Goal: Transaction & Acquisition: Purchase product/service

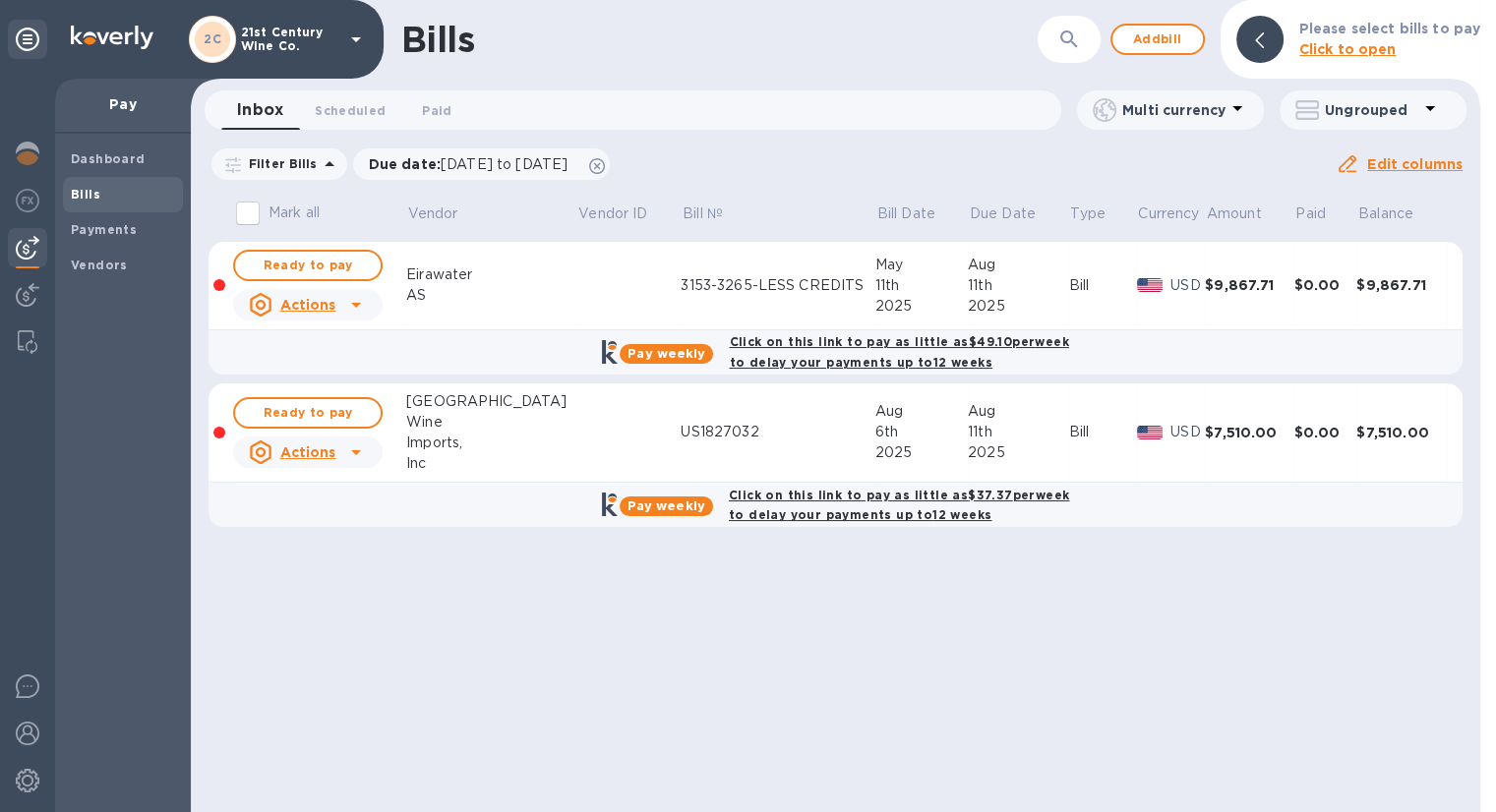
click at [883, 340] on b "Click on this link to pay as little as $49.10 per week to delay your payments u…" at bounding box center [898, 352] width 339 height 36
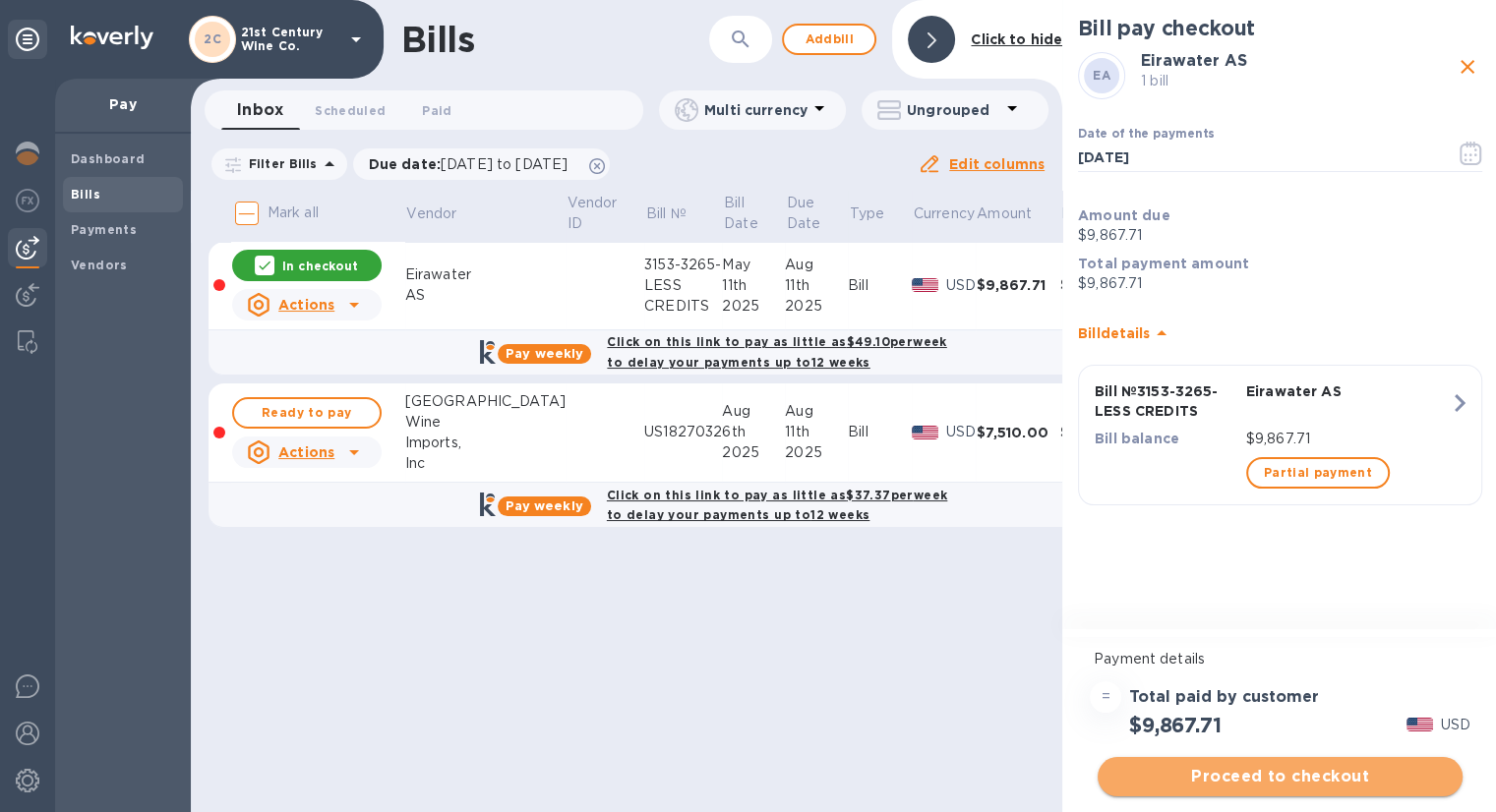
click at [1342, 771] on span "Proceed to checkout" at bounding box center [1280, 777] width 333 height 24
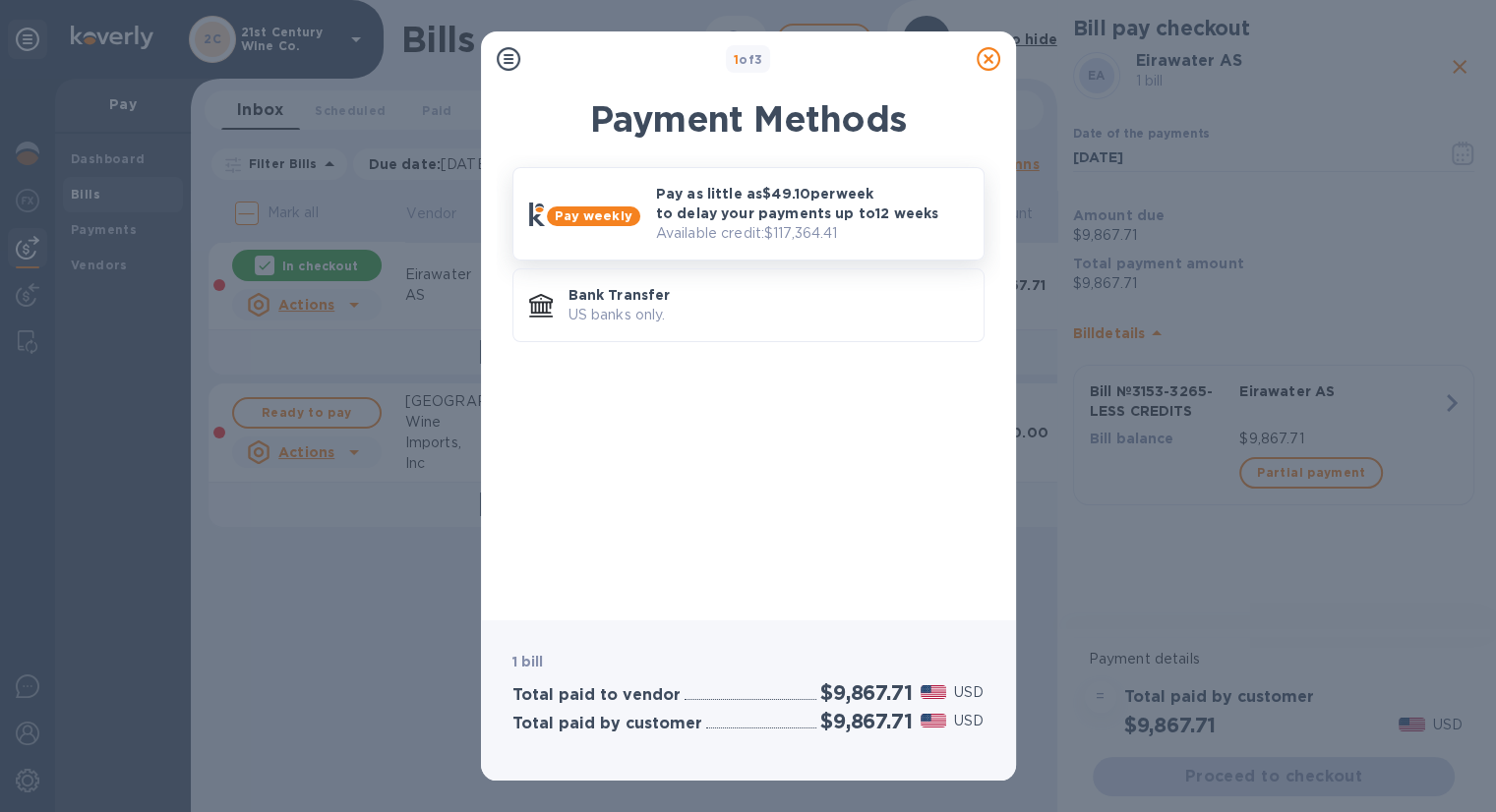
click at [796, 217] on p "Pay as little as $49.10 per week to delay your payments up to 12 weeks" at bounding box center [811, 204] width 312 height 40
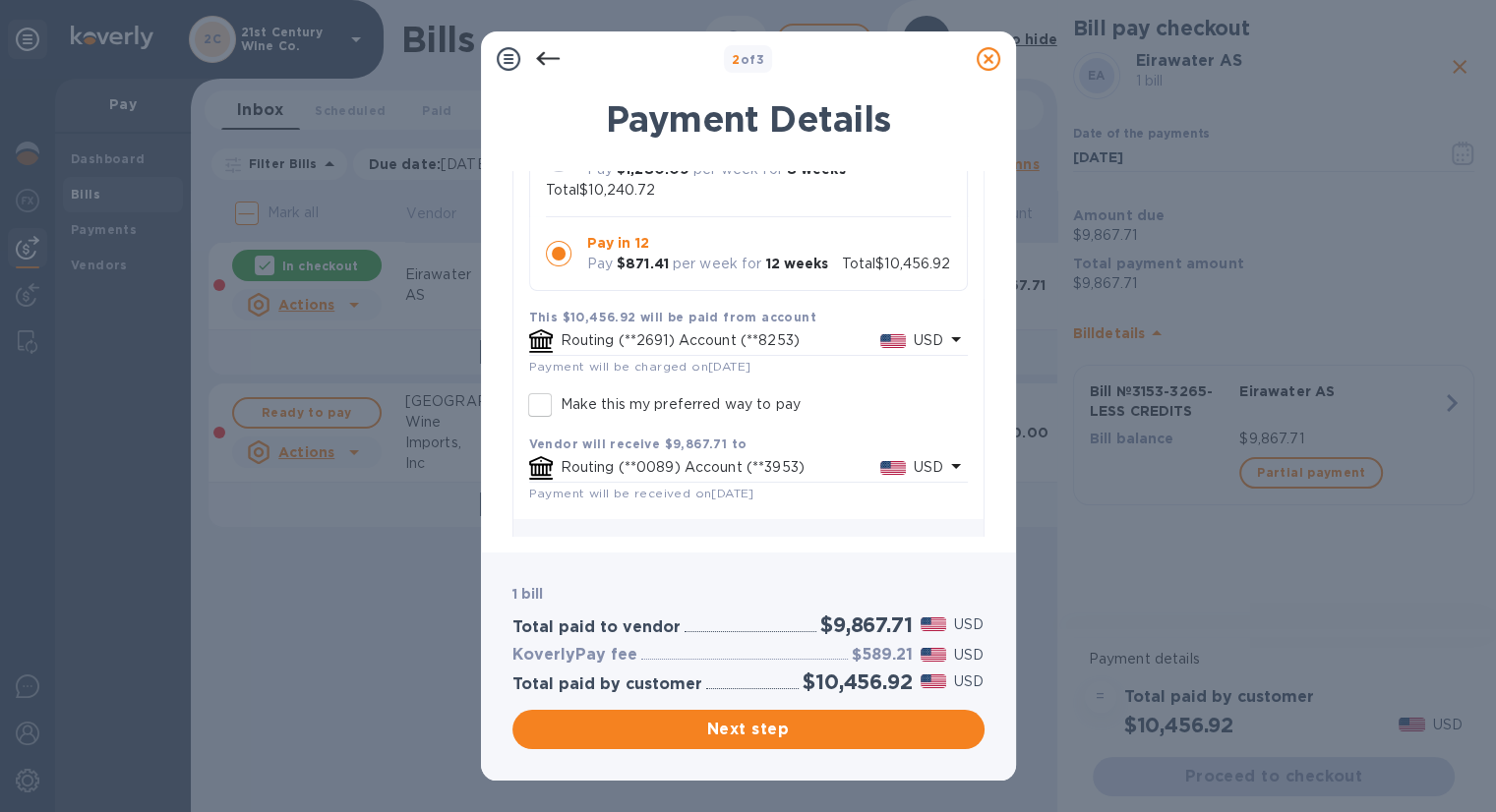
scroll to position [358, 0]
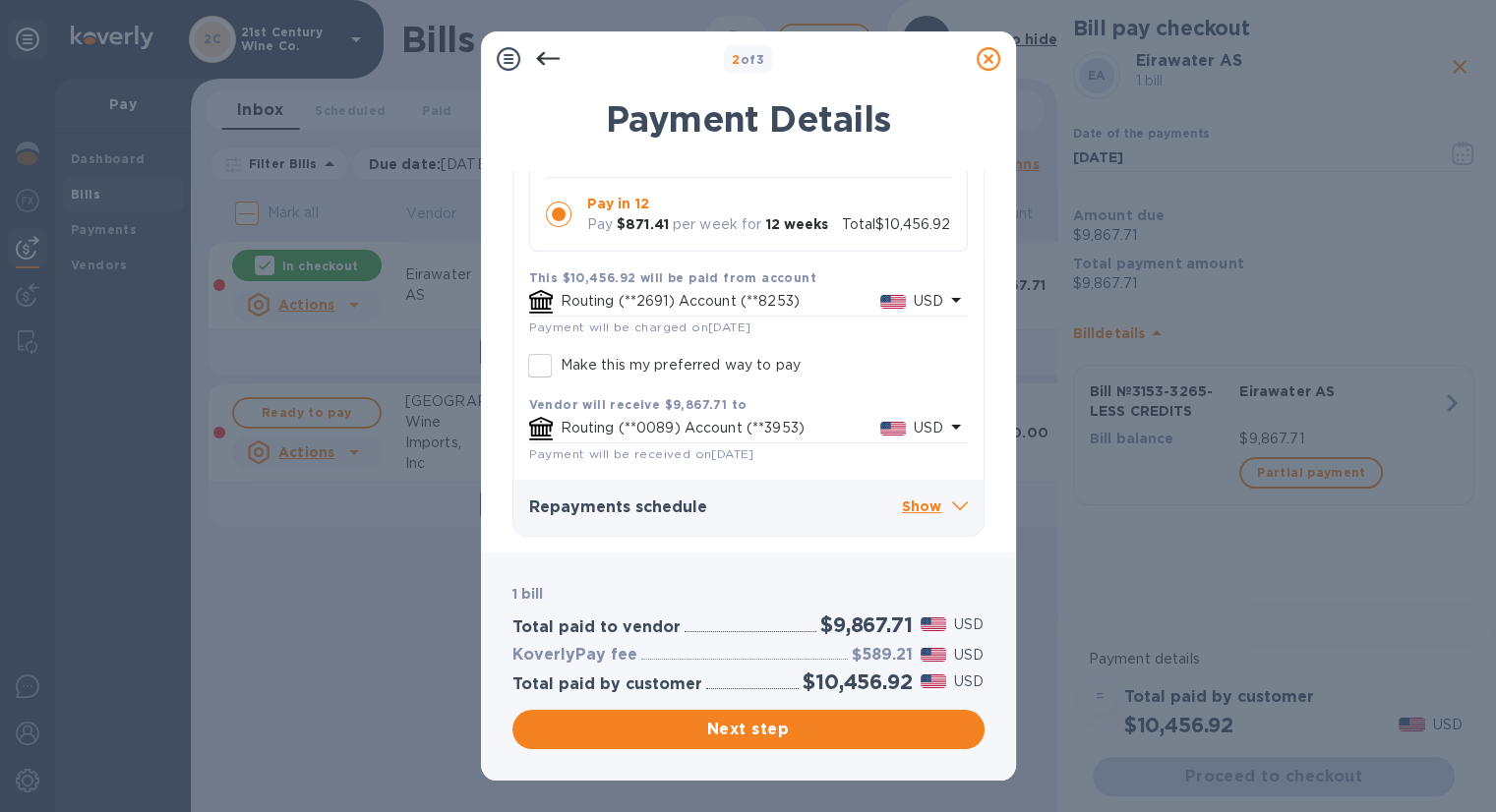
click at [953, 506] on icon at bounding box center [961, 506] width 16 height 9
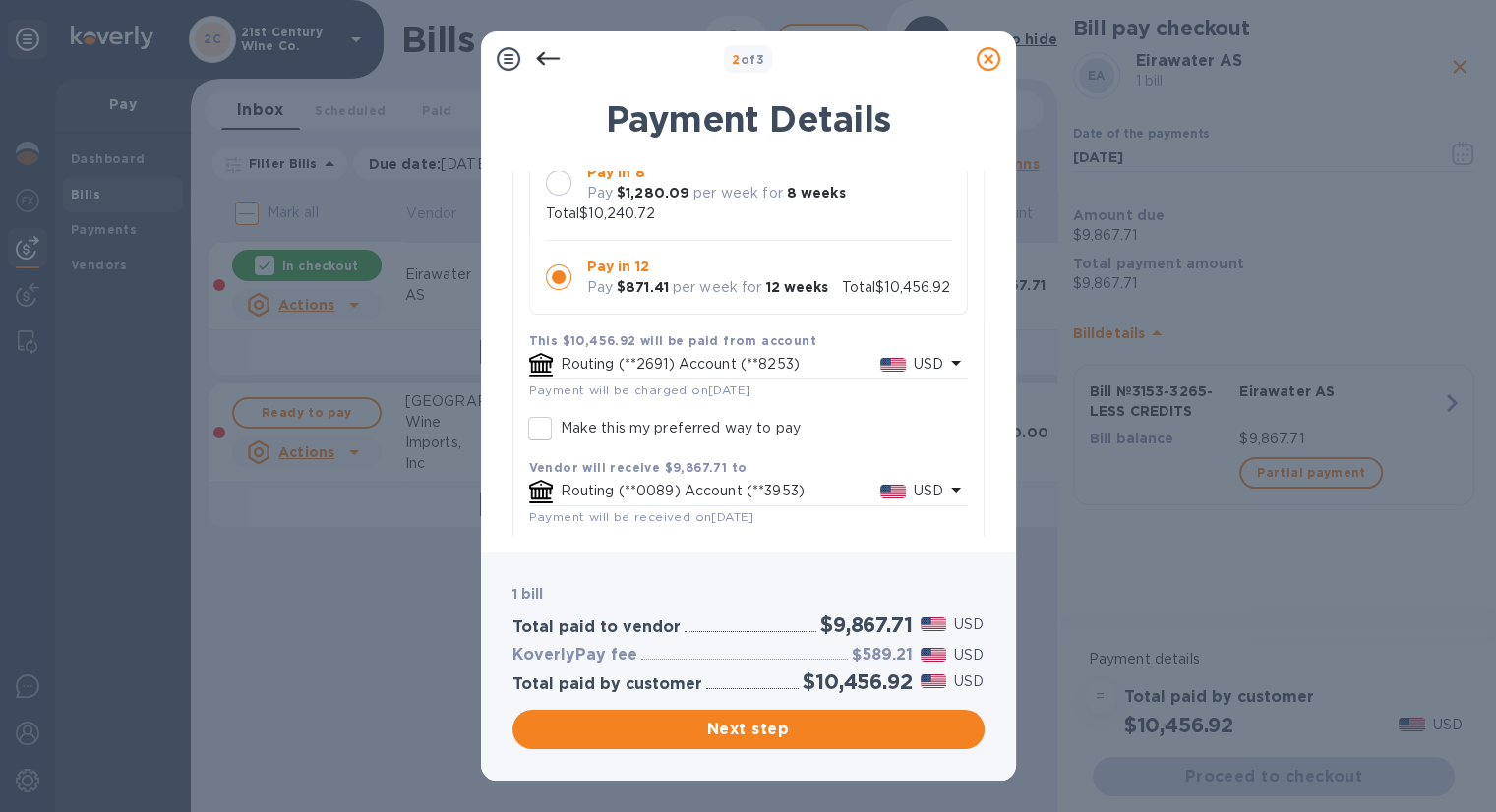
scroll to position [393, 0]
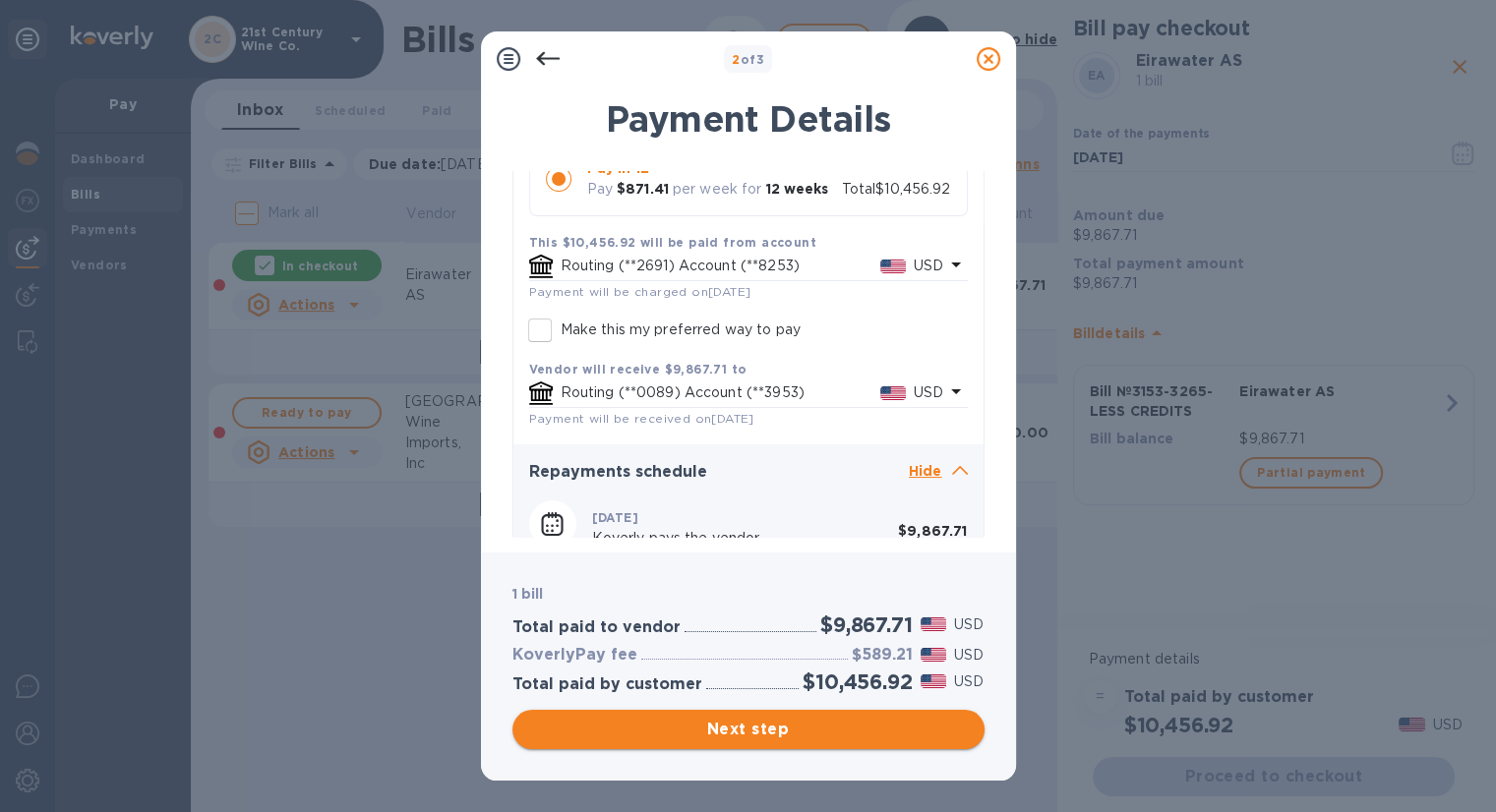
click at [739, 714] on button "Next step" at bounding box center [748, 730] width 472 height 40
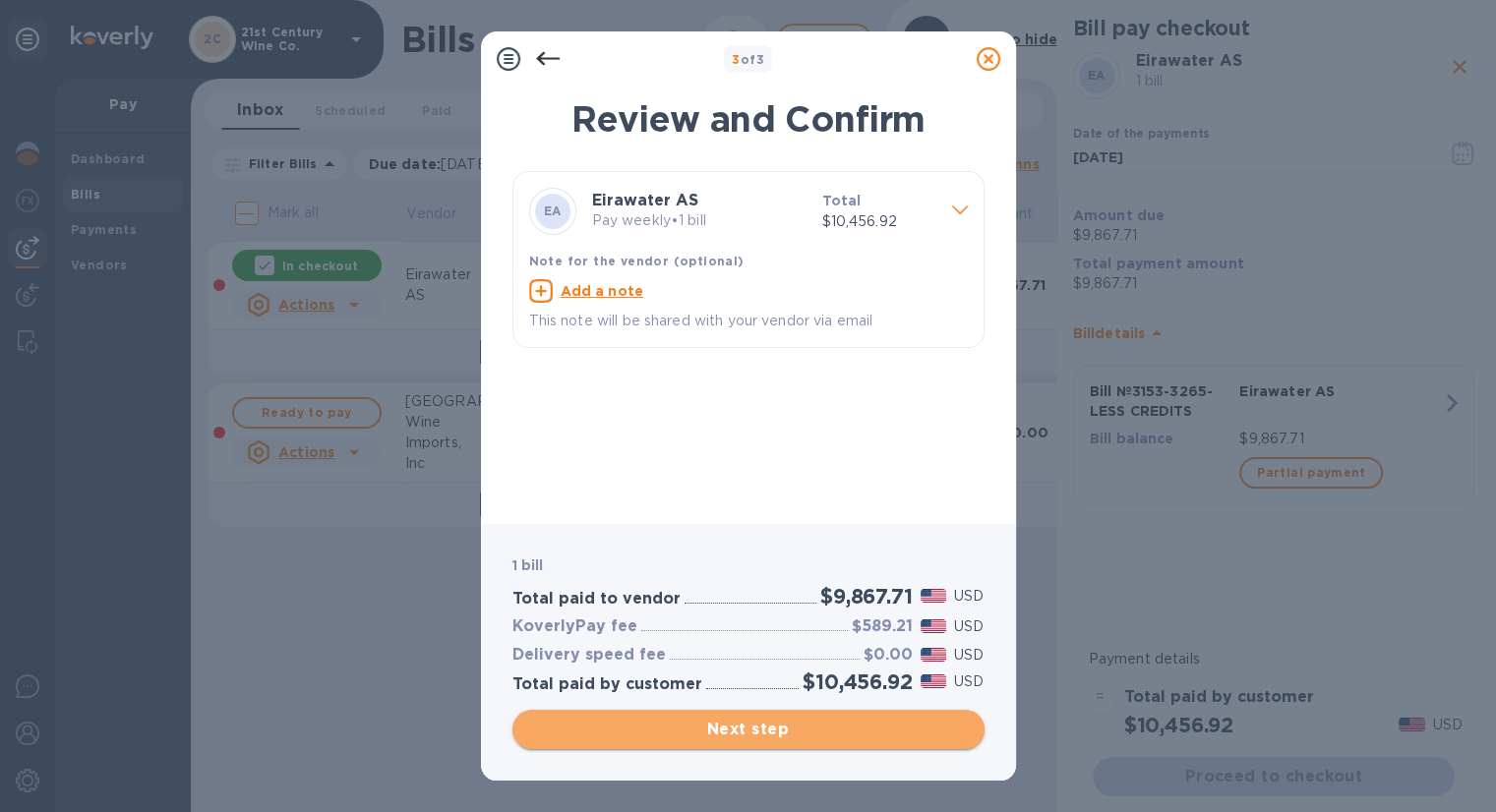
click at [778, 723] on span "Next step" at bounding box center [748, 730] width 441 height 24
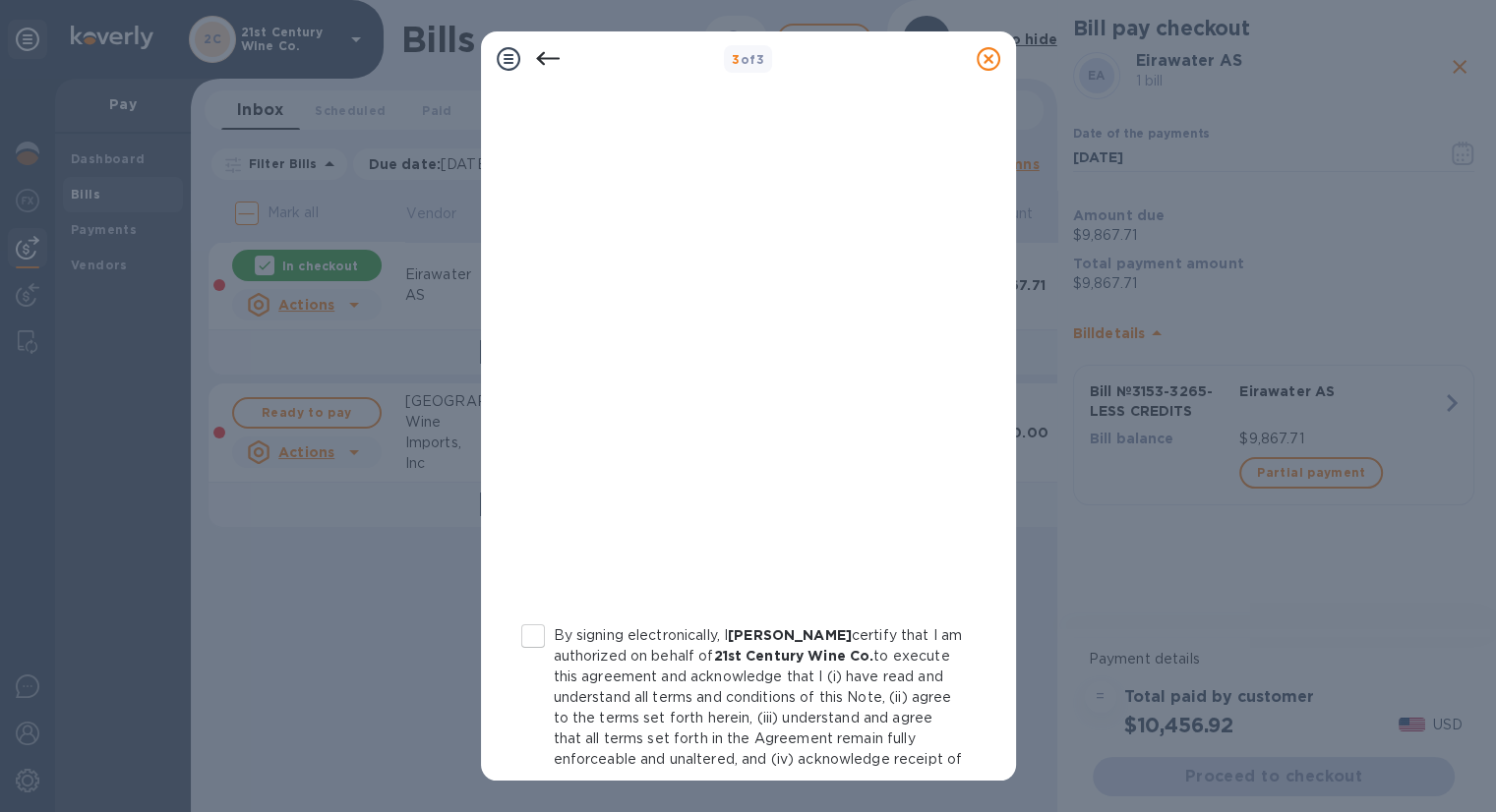
scroll to position [288, 0]
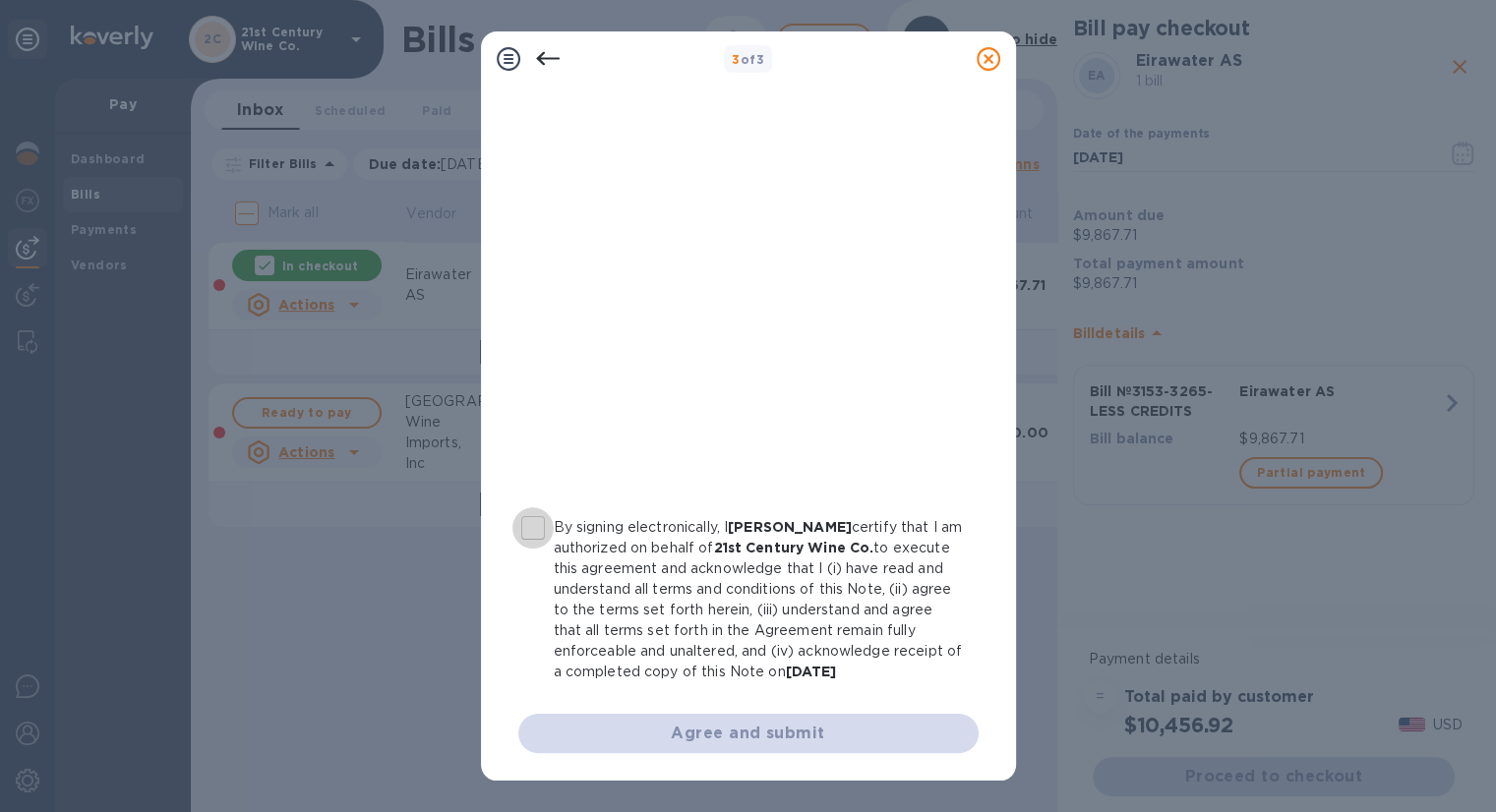
click at [534, 527] on input "By signing electronically, I [PERSON_NAME] certify that I am authorized on beha…" at bounding box center [534, 528] width 42 height 42
checkbox input "true"
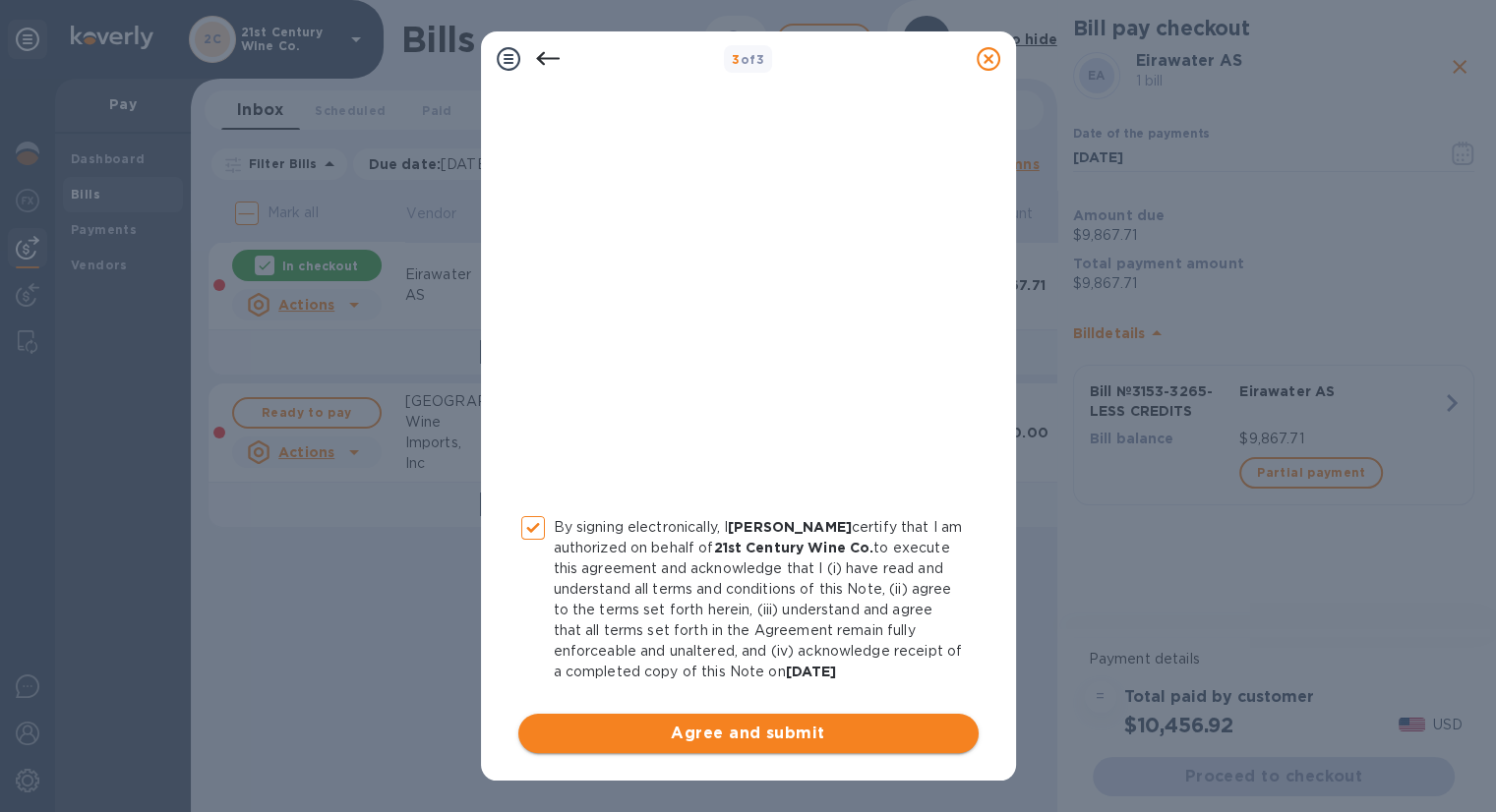
click at [613, 722] on span "Agree and submit" at bounding box center [748, 733] width 429 height 24
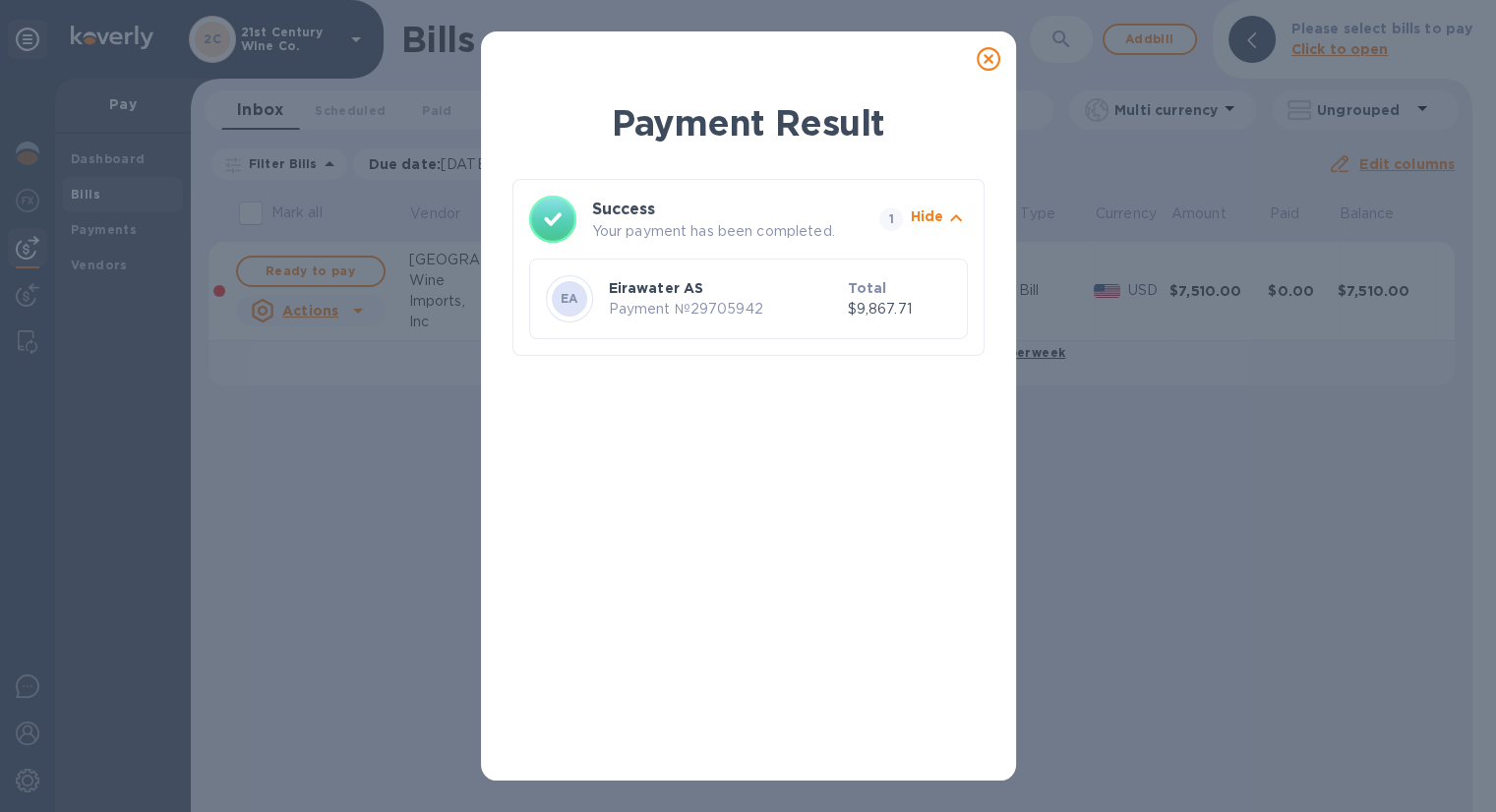
click at [990, 61] on icon at bounding box center [988, 59] width 24 height 24
